Goal: Task Accomplishment & Management: Use online tool/utility

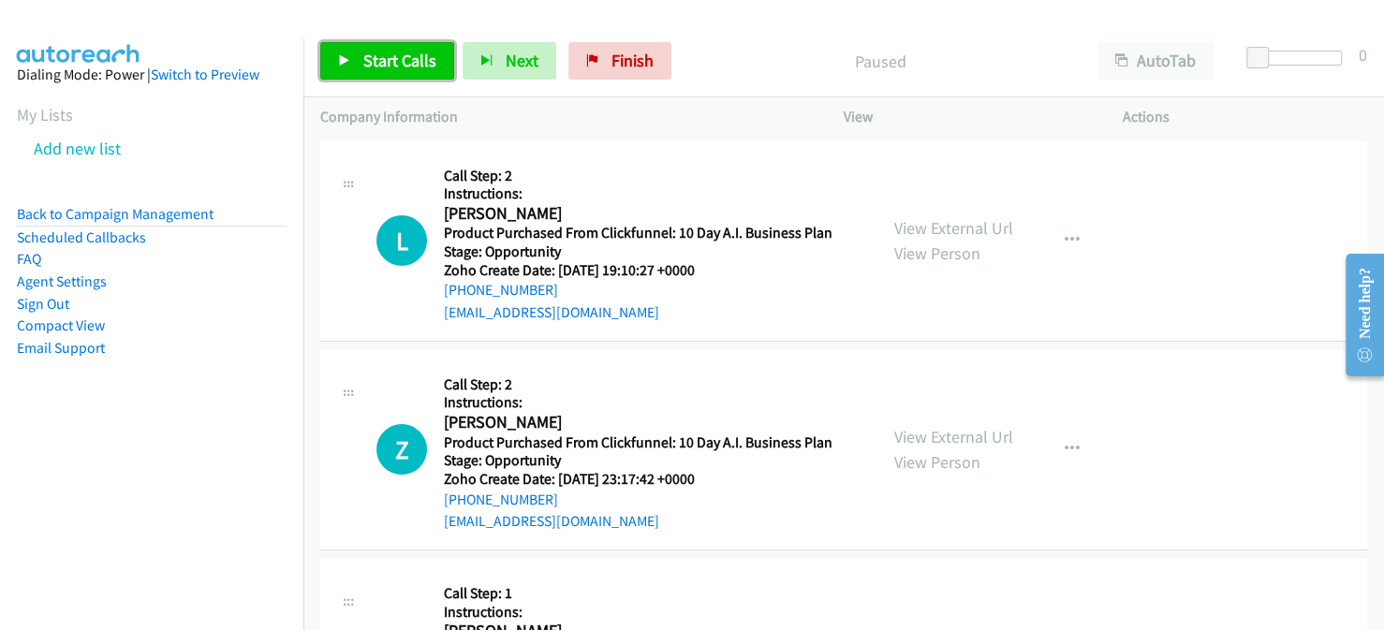
click at [400, 53] on span "Start Calls" at bounding box center [399, 61] width 73 height 22
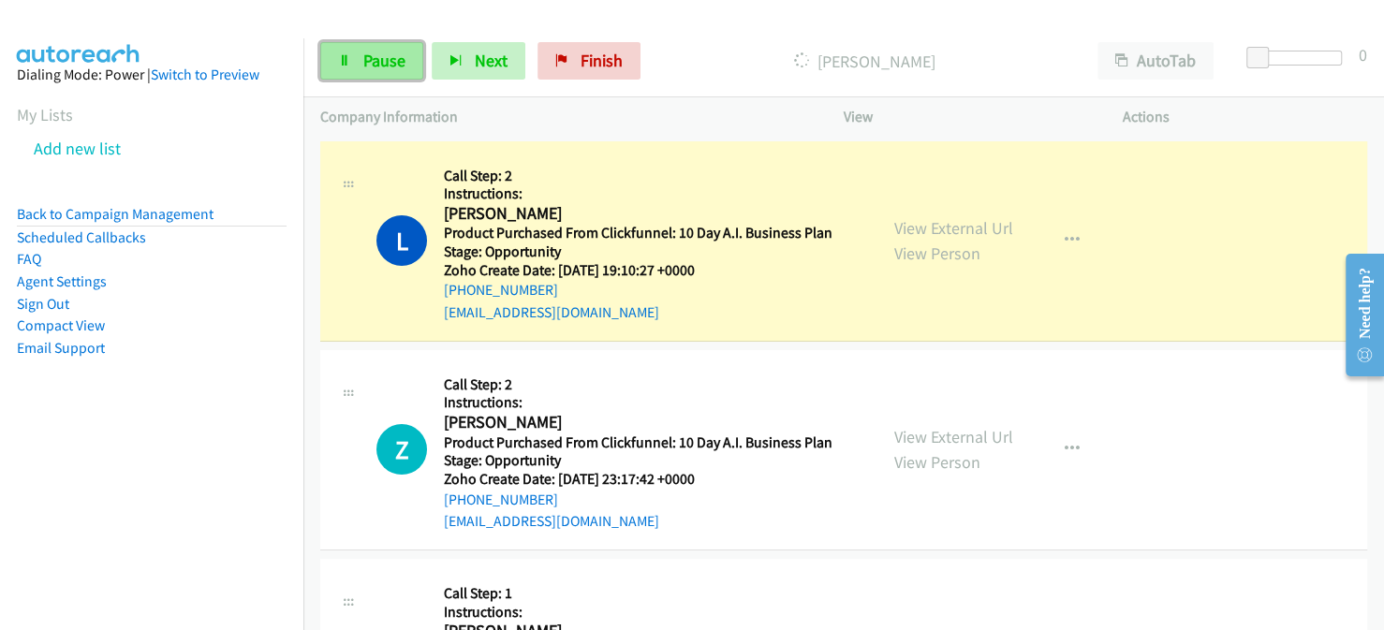
click at [366, 60] on span "Pause" at bounding box center [384, 61] width 42 height 22
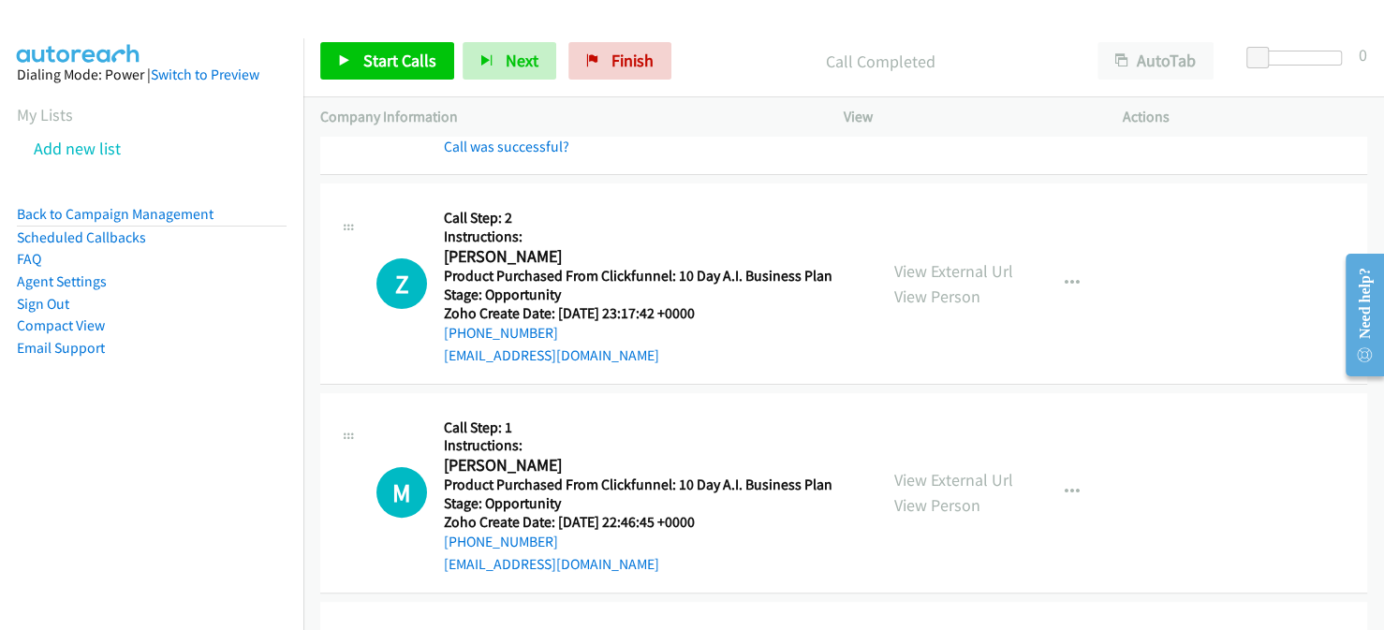
scroll to position [206, 0]
click at [115, 212] on link "Back to Campaign Management" at bounding box center [115, 214] width 197 height 18
